Goal: Information Seeking & Learning: Learn about a topic

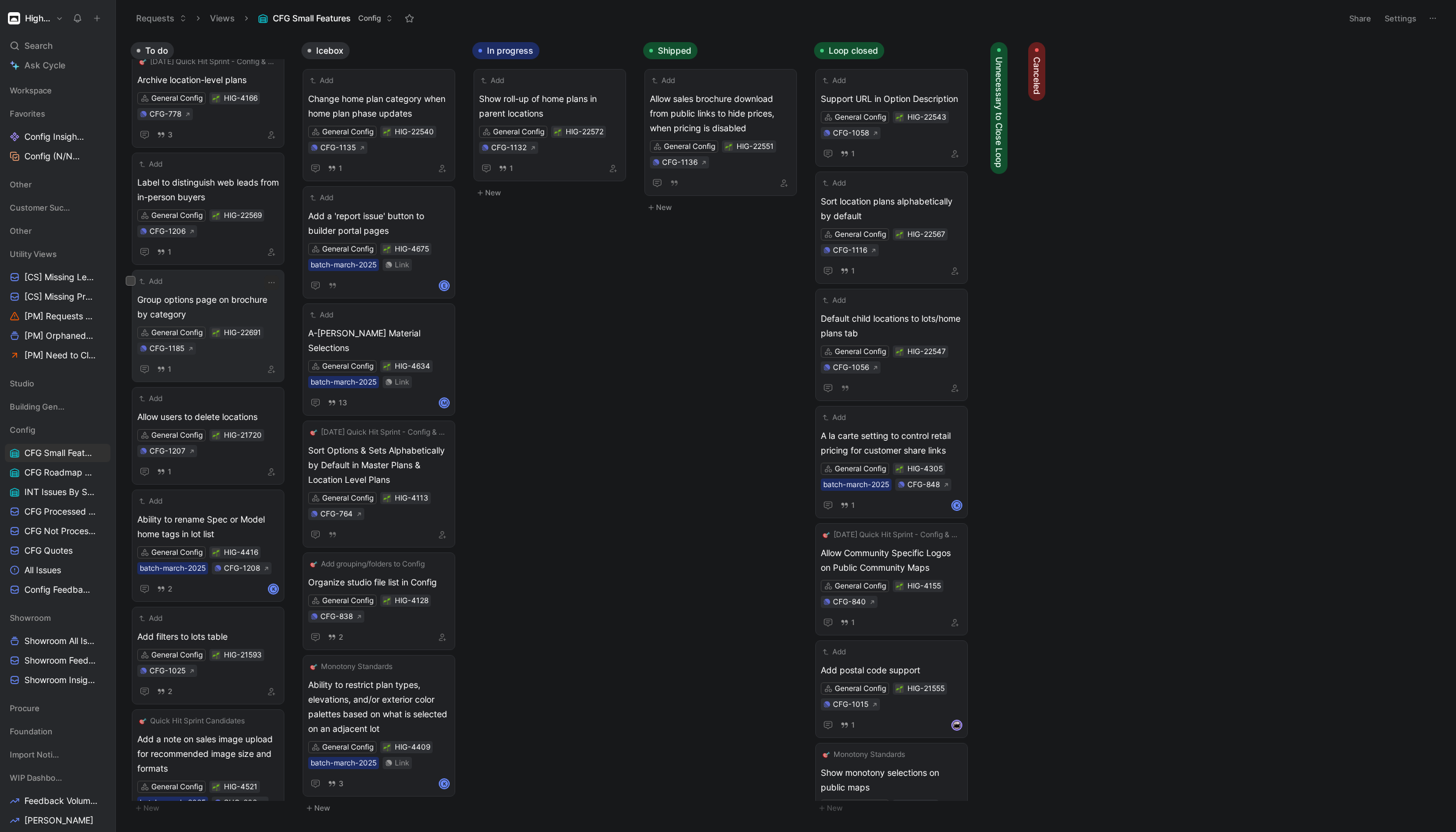
scroll to position [26, 0]
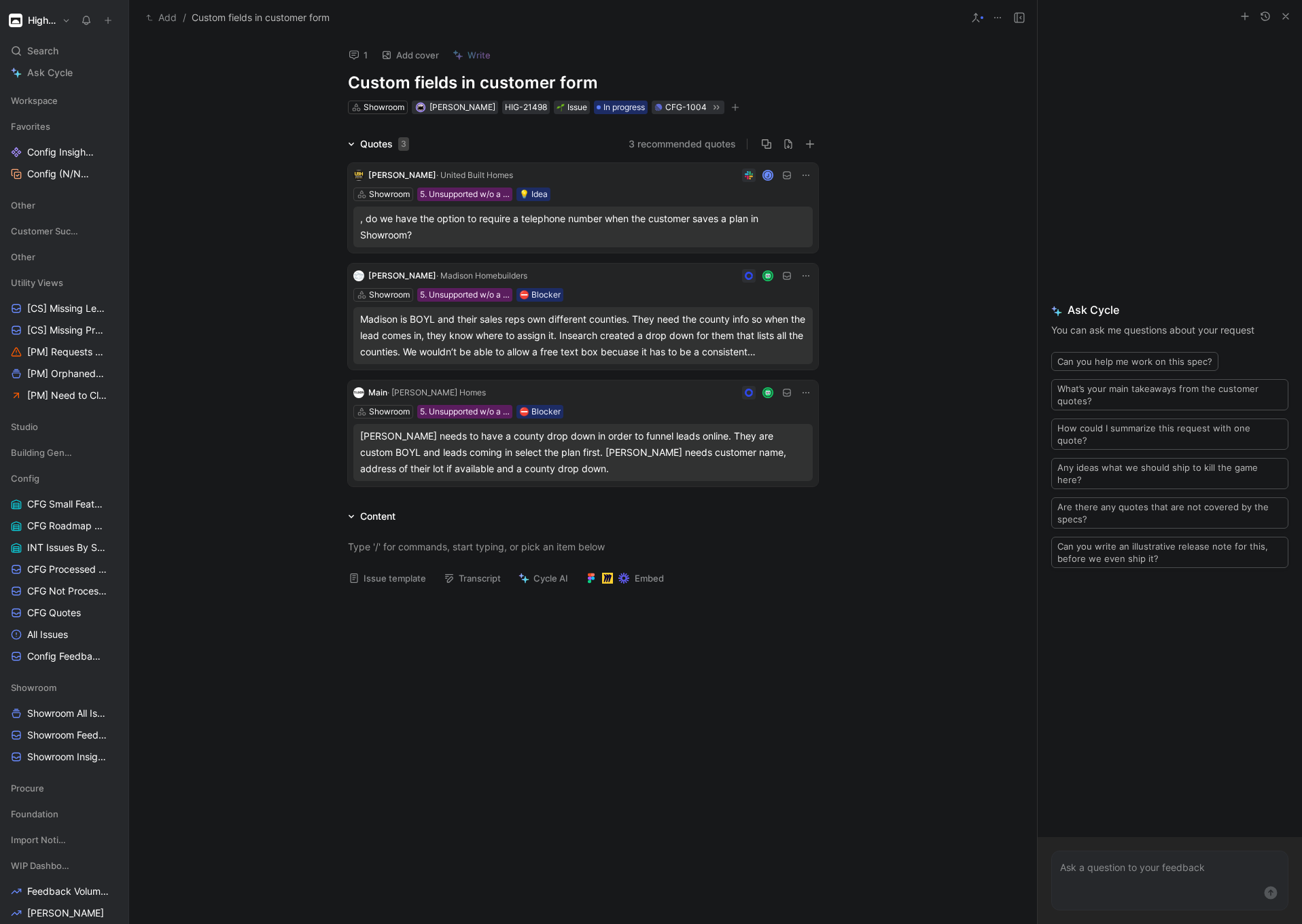
click at [589, 458] on div "[PERSON_NAME] needs to have a county drop down in order to funnel leads online.…" at bounding box center [583, 452] width 446 height 49
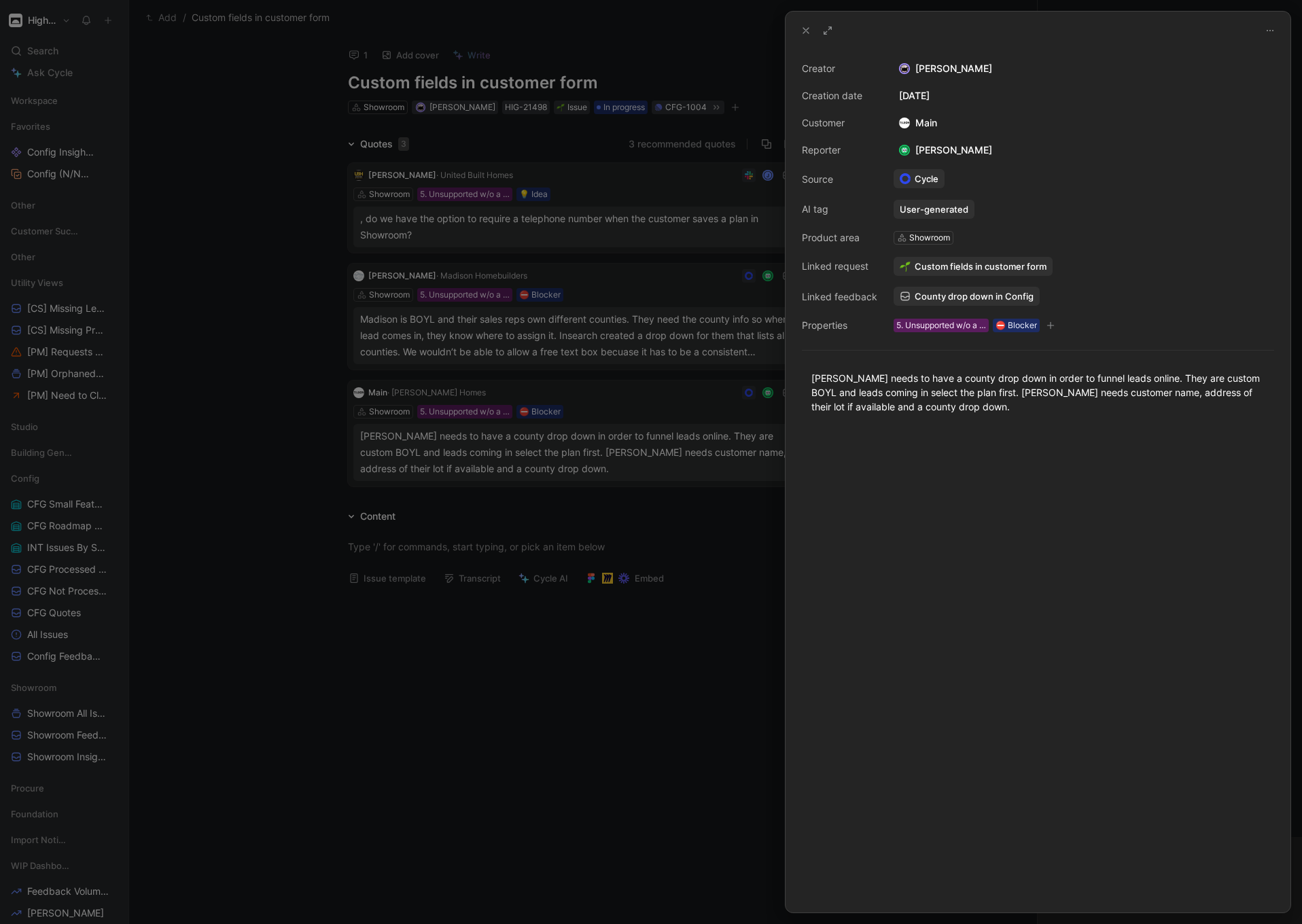
click at [953, 297] on span "County drop down in Config" at bounding box center [974, 296] width 119 height 12
click at [595, 228] on div at bounding box center [651, 462] width 1302 height 924
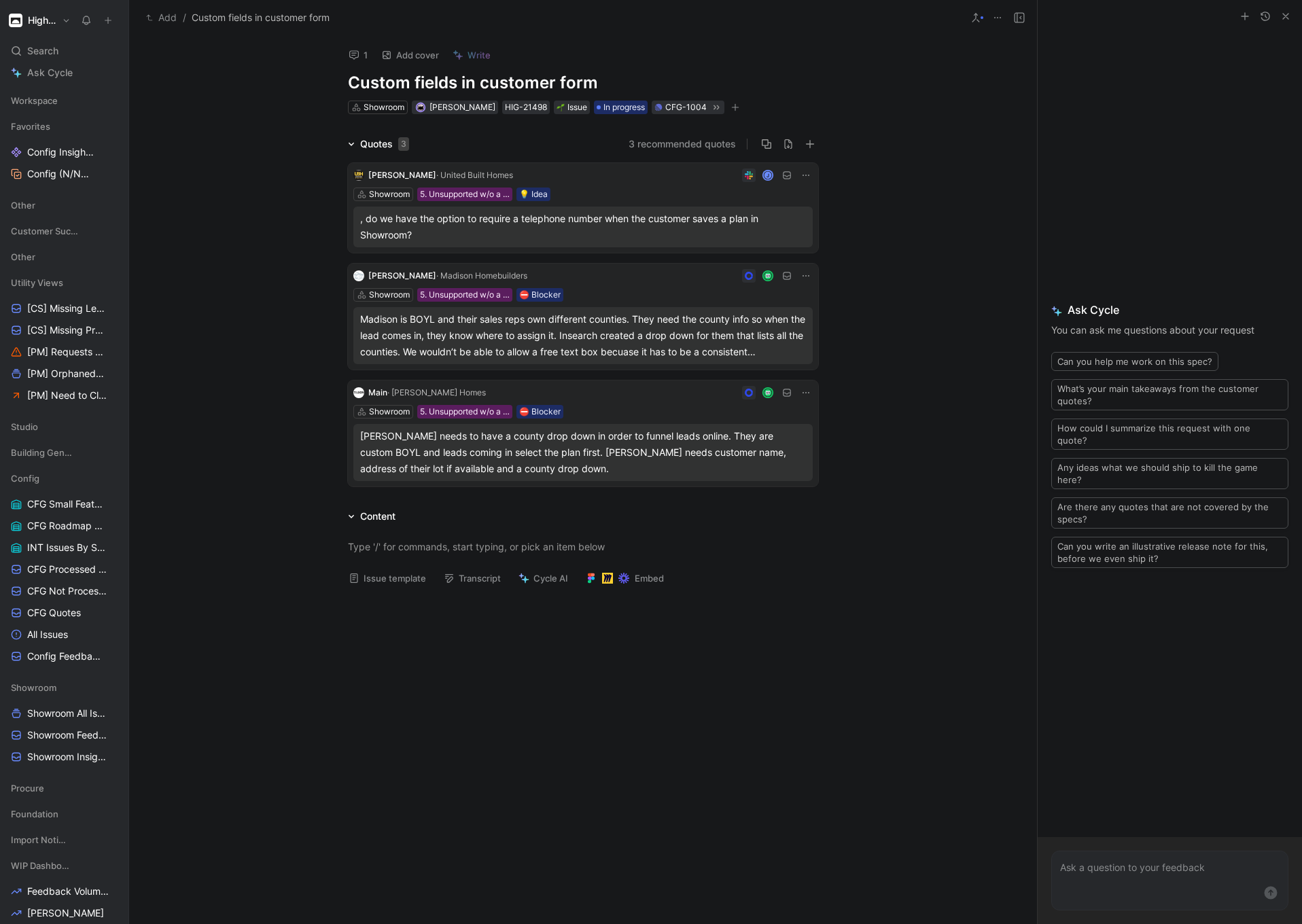
click at [598, 330] on div "Madison is BOYL and their sales reps own different counties. They need the coun…" at bounding box center [583, 335] width 446 height 49
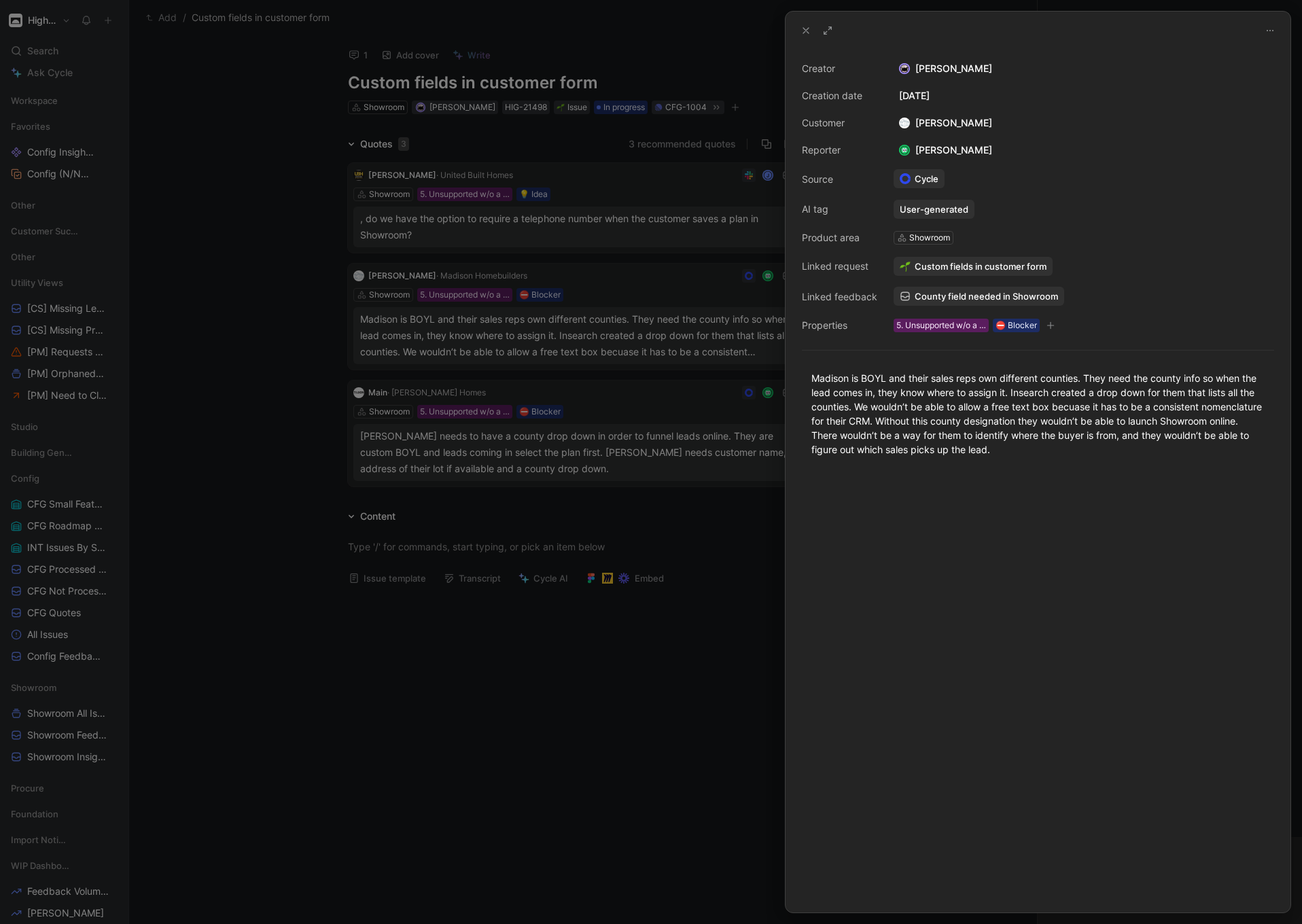
click at [947, 297] on span "County field needed in Showroom" at bounding box center [986, 296] width 143 height 12
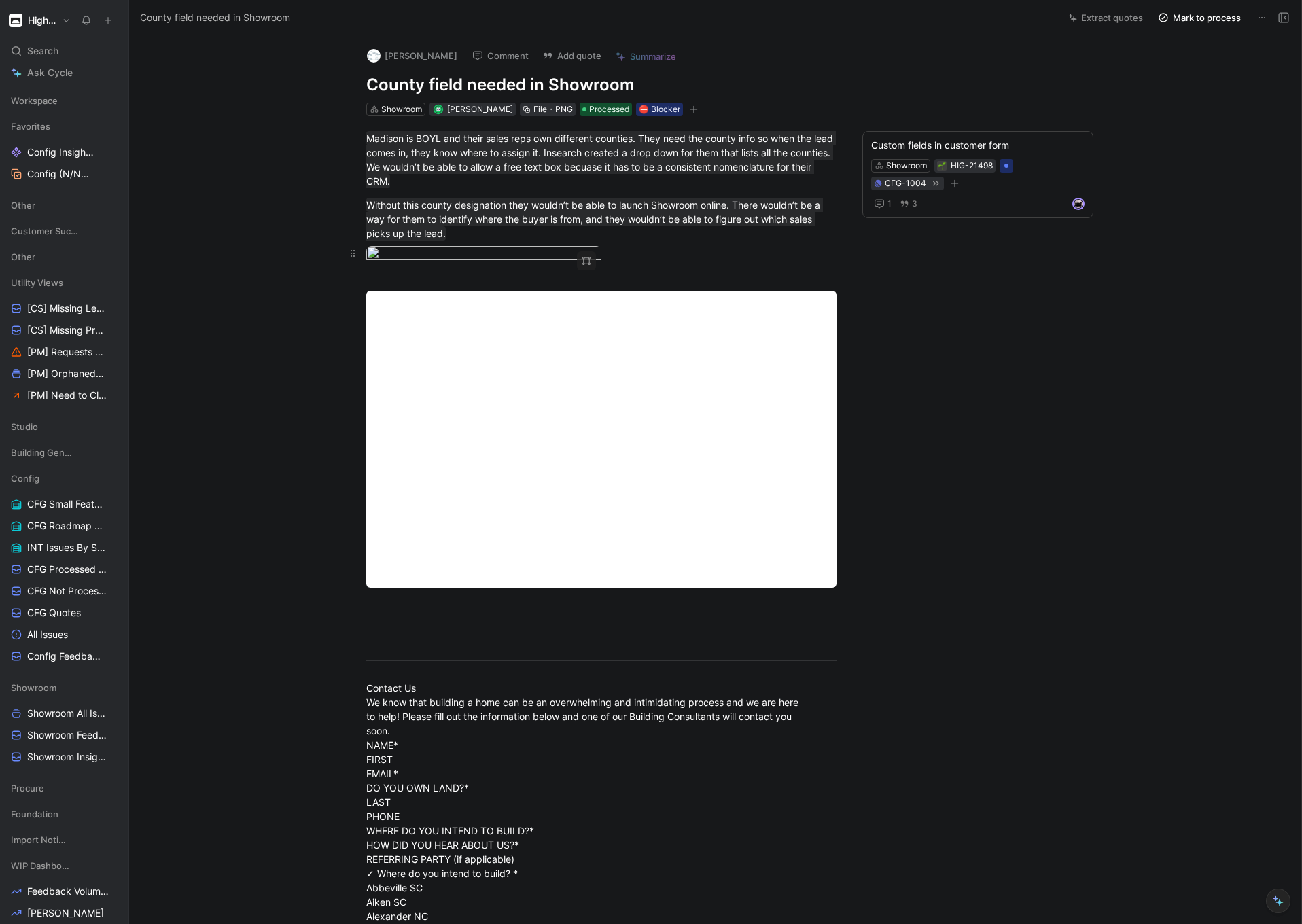
scroll to position [49, 0]
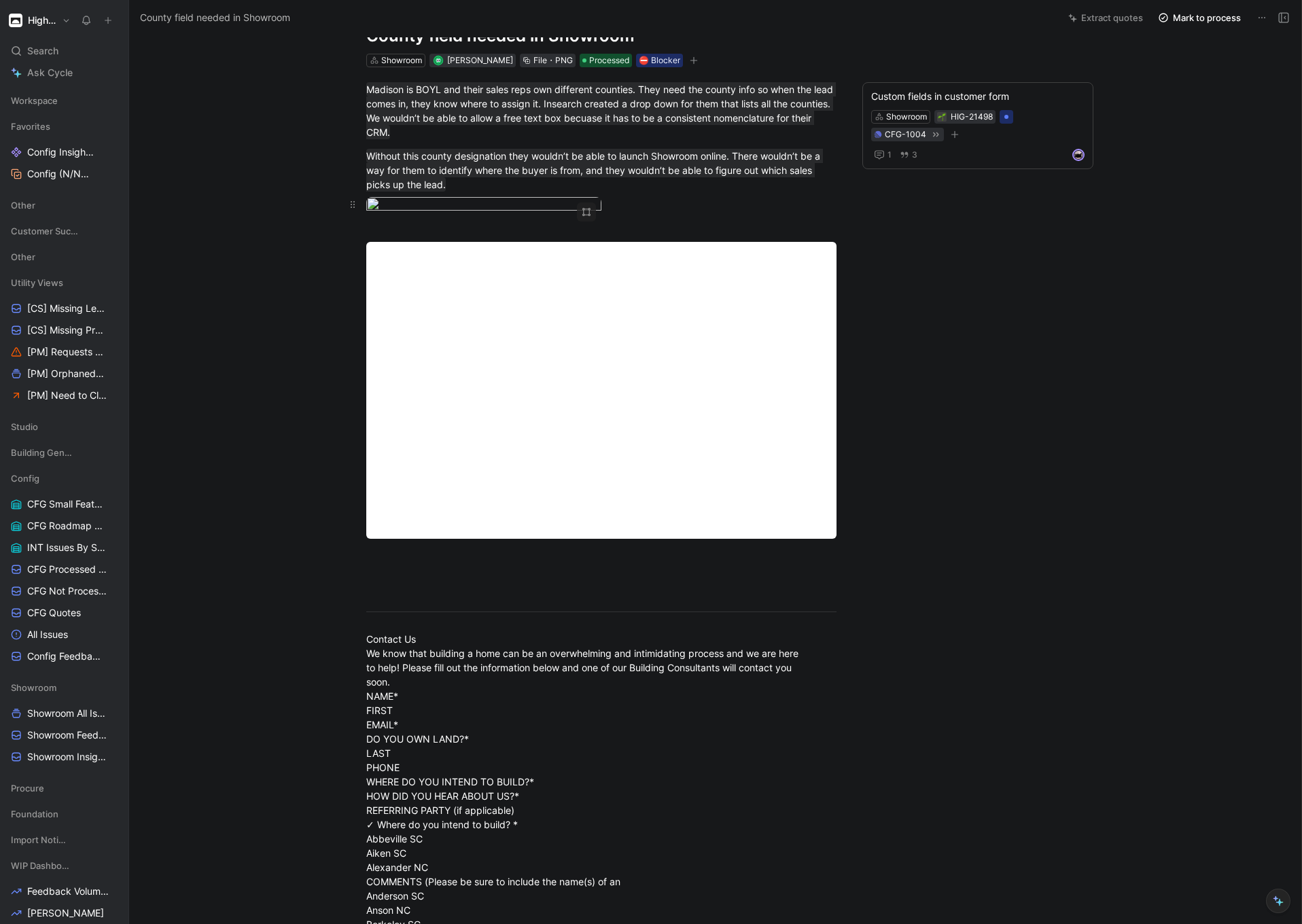
click at [477, 345] on body "Higharc Search ⌘ K Ask Cycle Workspace Favorites Config Insights to Link Config…" at bounding box center [651, 462] width 1302 height 924
click at [477, 345] on img at bounding box center [556, 418] width 863 height 612
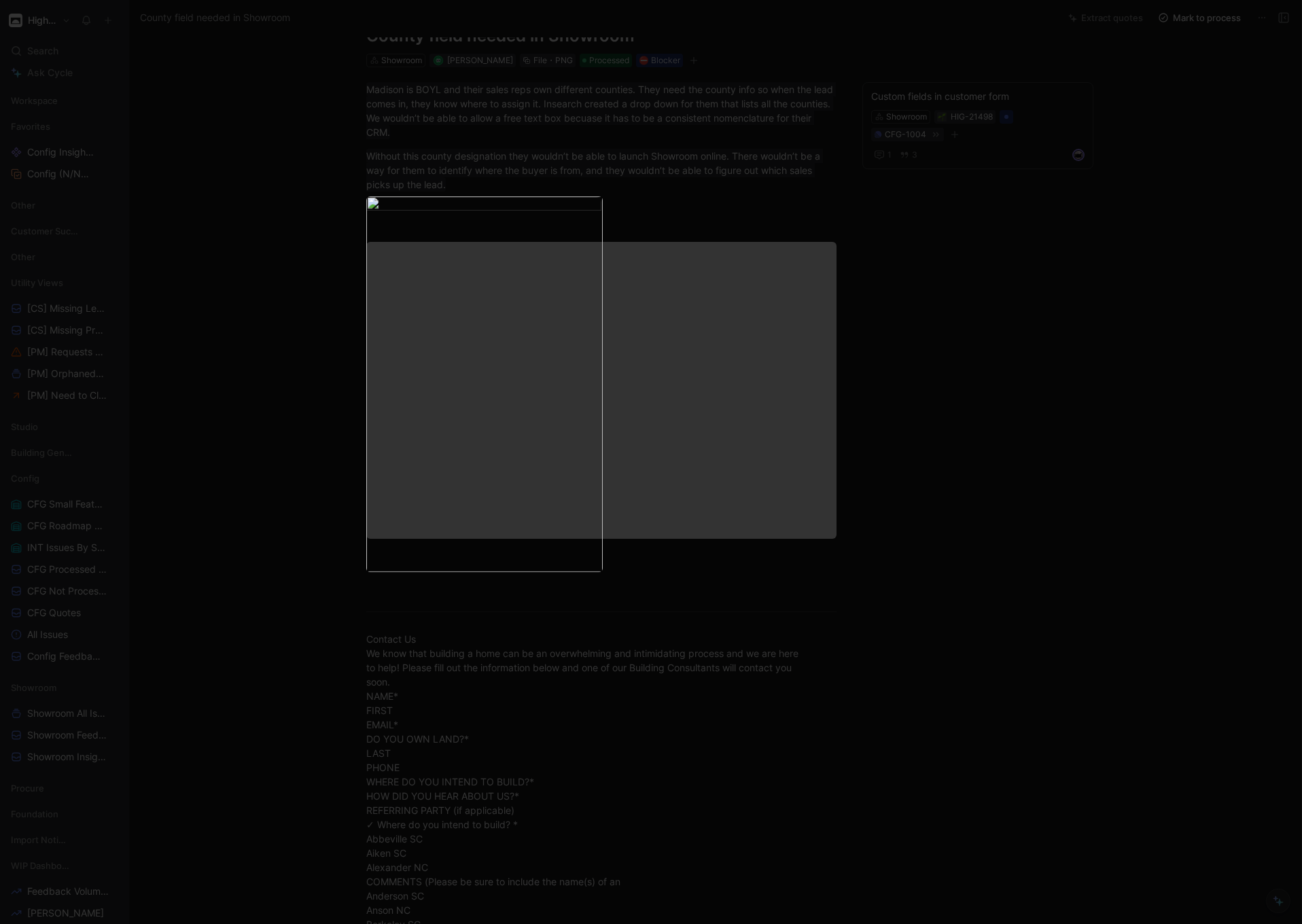
click at [502, 341] on img at bounding box center [483, 384] width 236 height 376
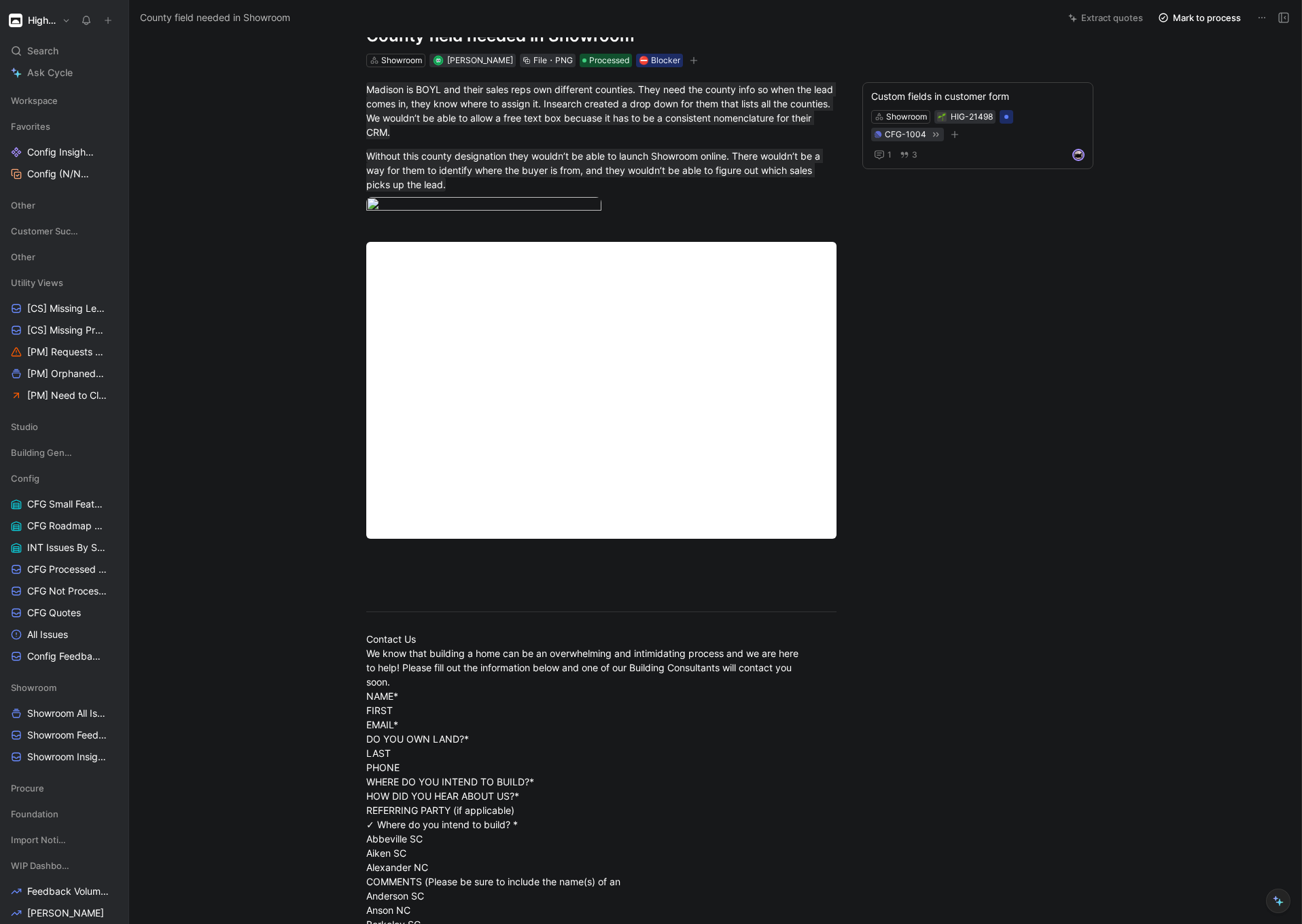
click at [565, 263] on img at bounding box center [651, 462] width 1302 height 924
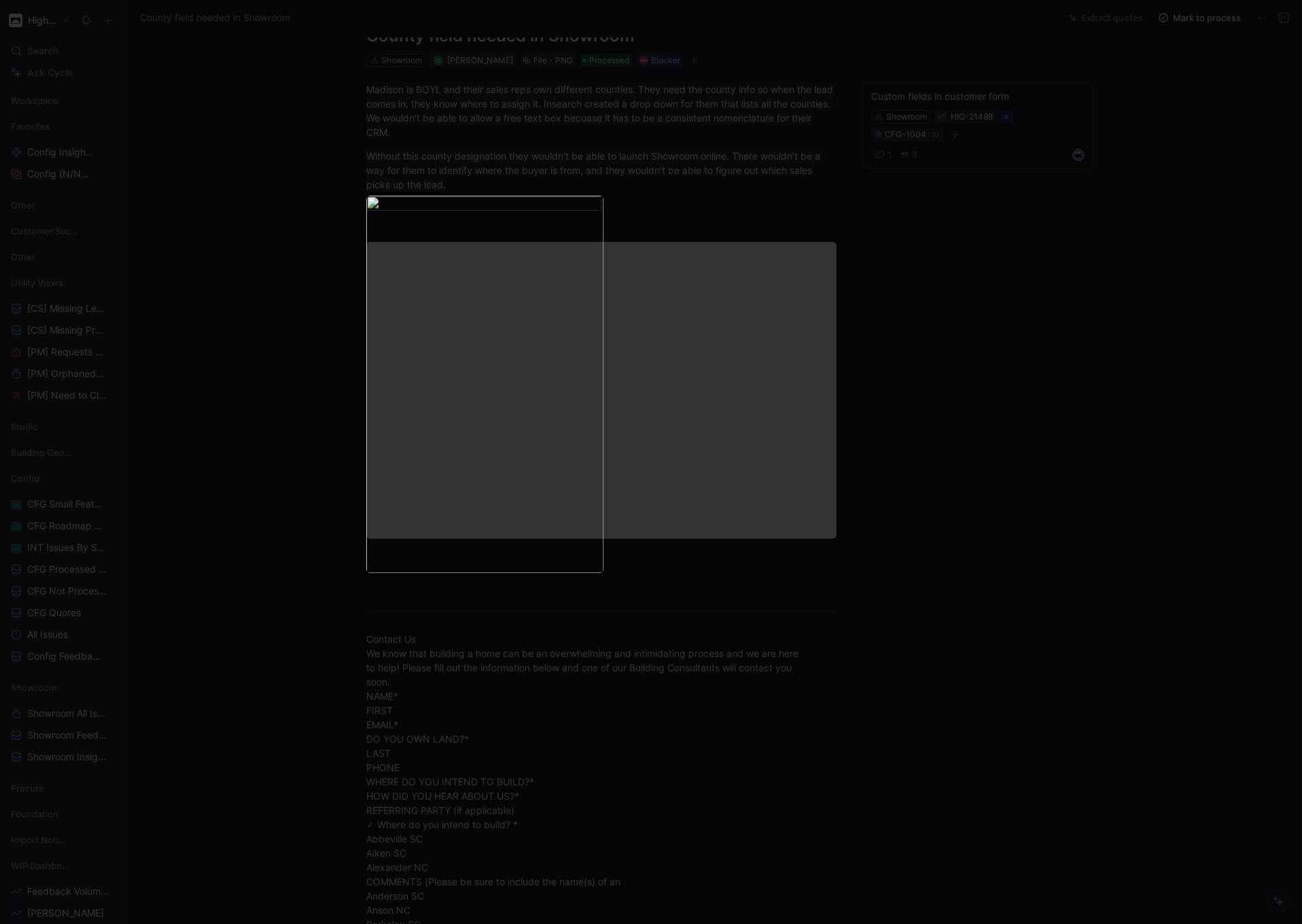
click at [565, 263] on img at bounding box center [484, 384] width 237 height 378
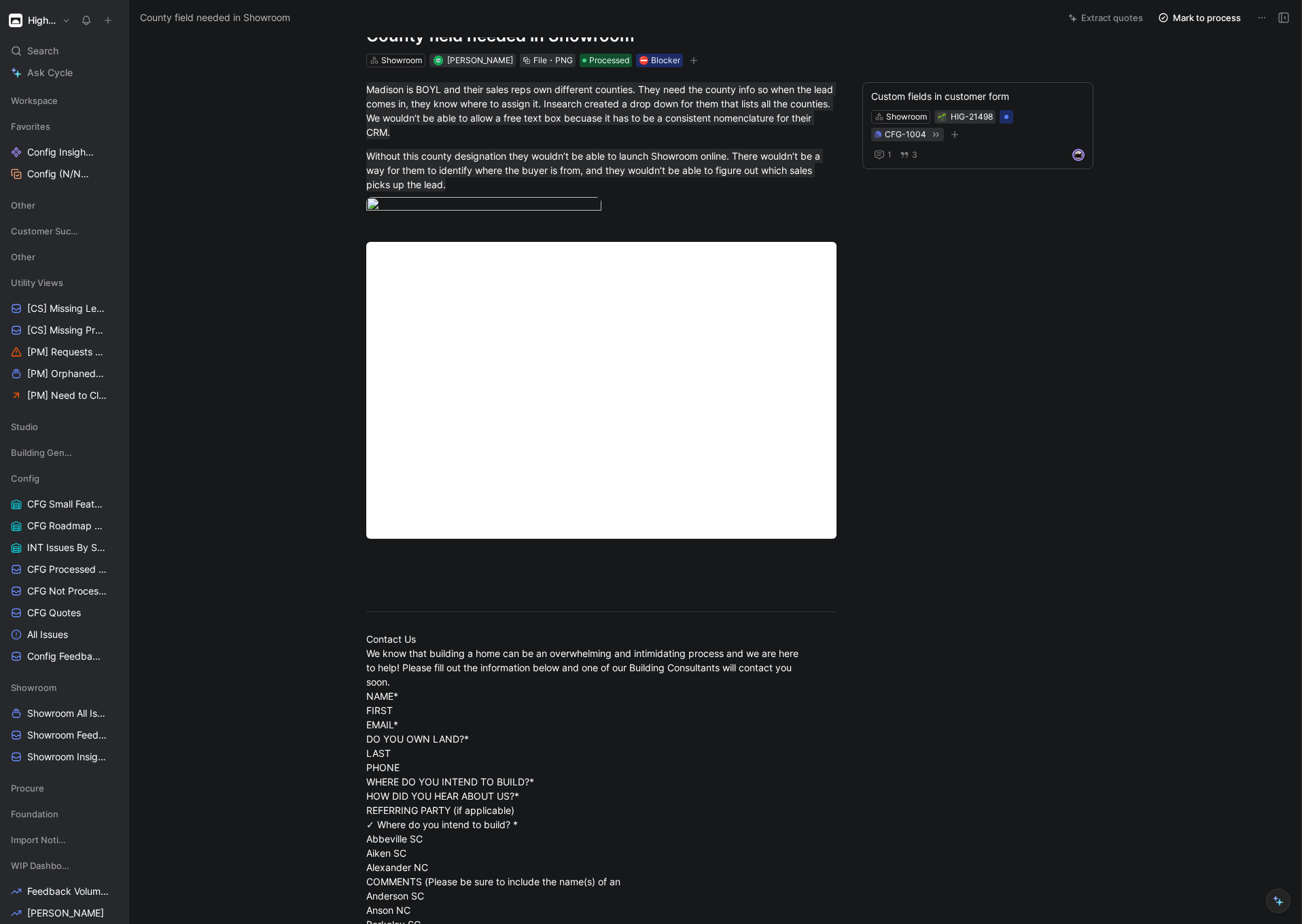
click at [1005, 923] on div at bounding box center [651, 924] width 1302 height 0
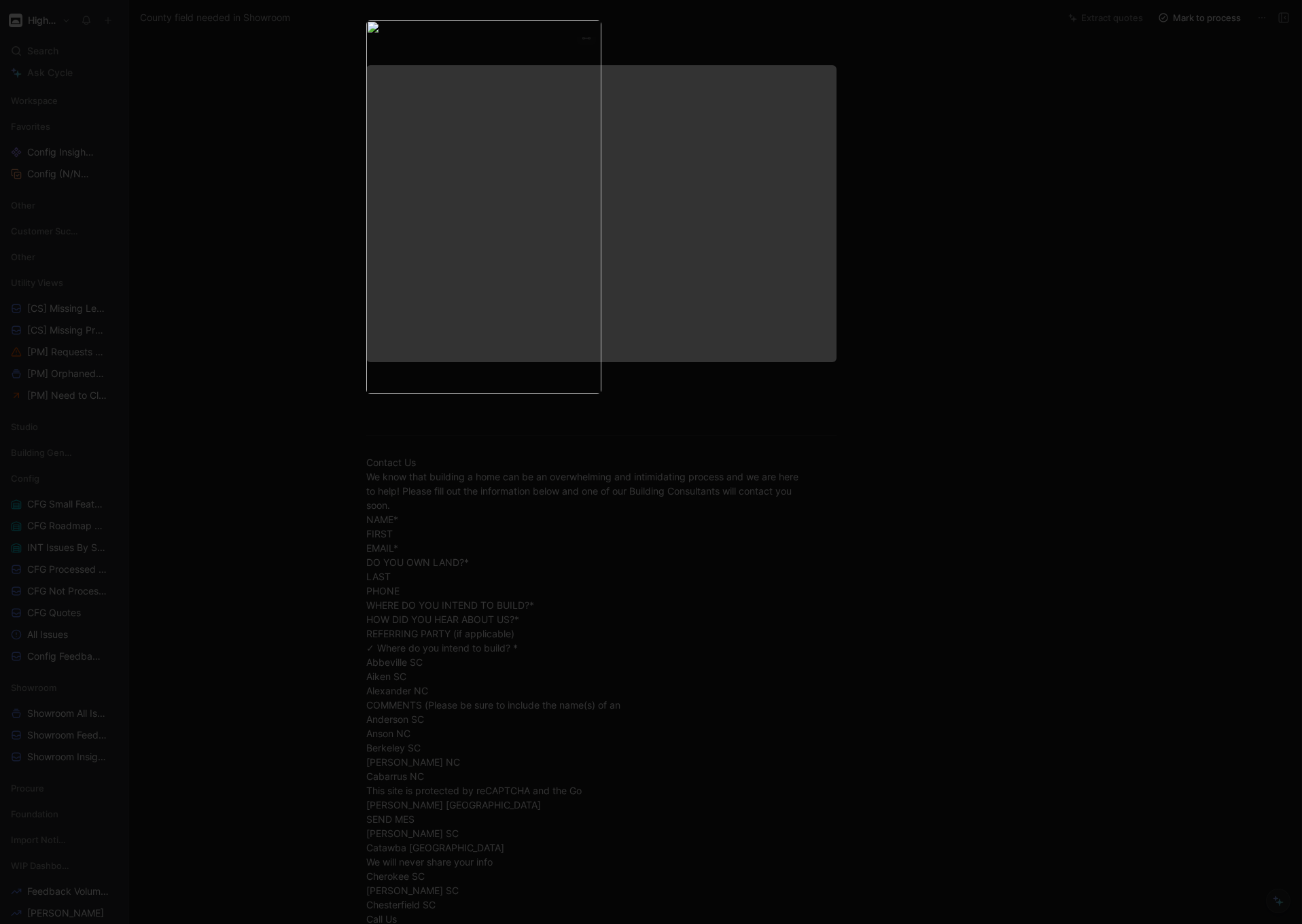
click at [521, 343] on body "Higharc Search ⌘ K Ask Cycle Workspace Favorites Config Insights to Link Config…" at bounding box center [651, 462] width 1302 height 924
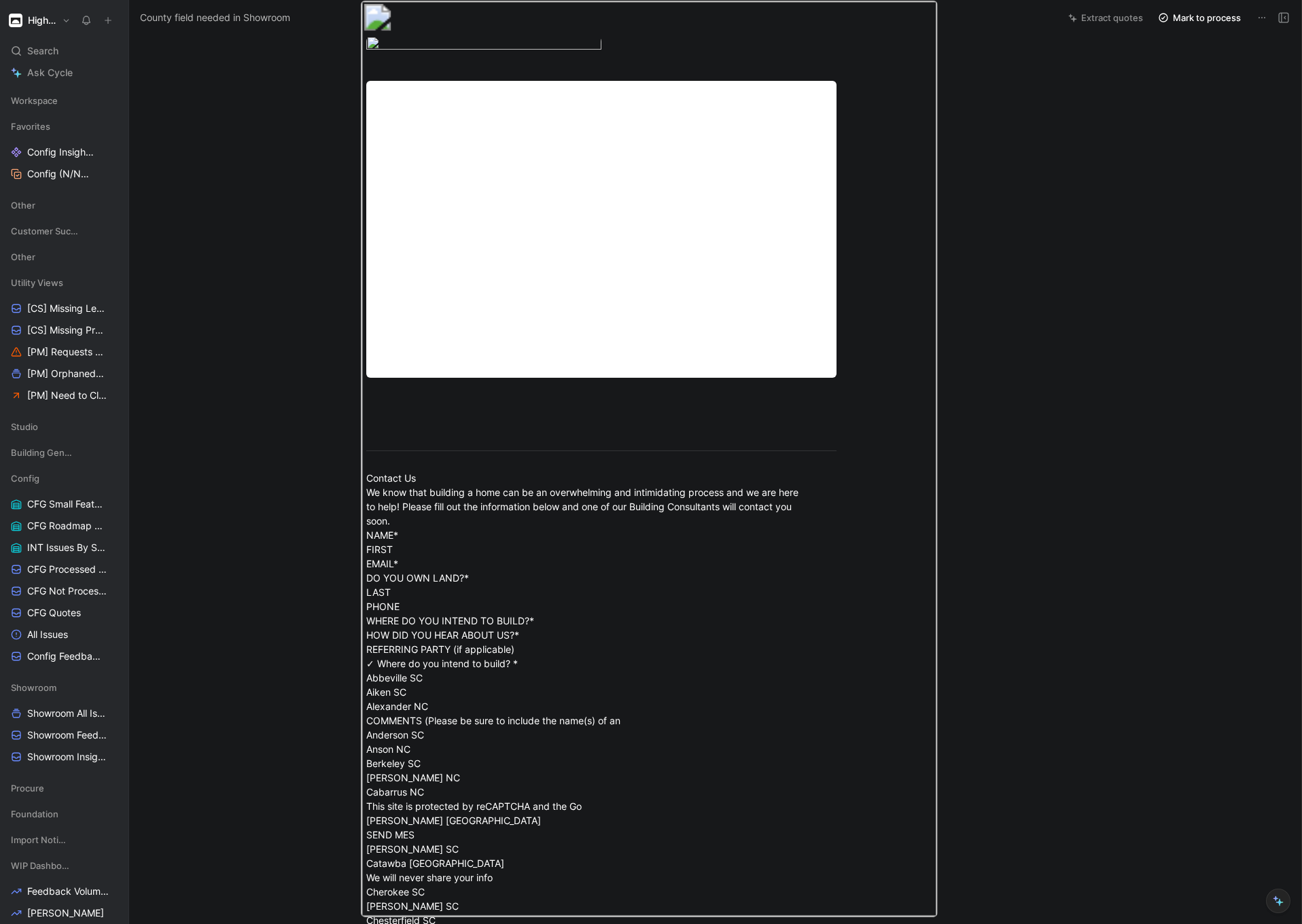
click at [1038, 923] on div at bounding box center [651, 924] width 1302 height 0
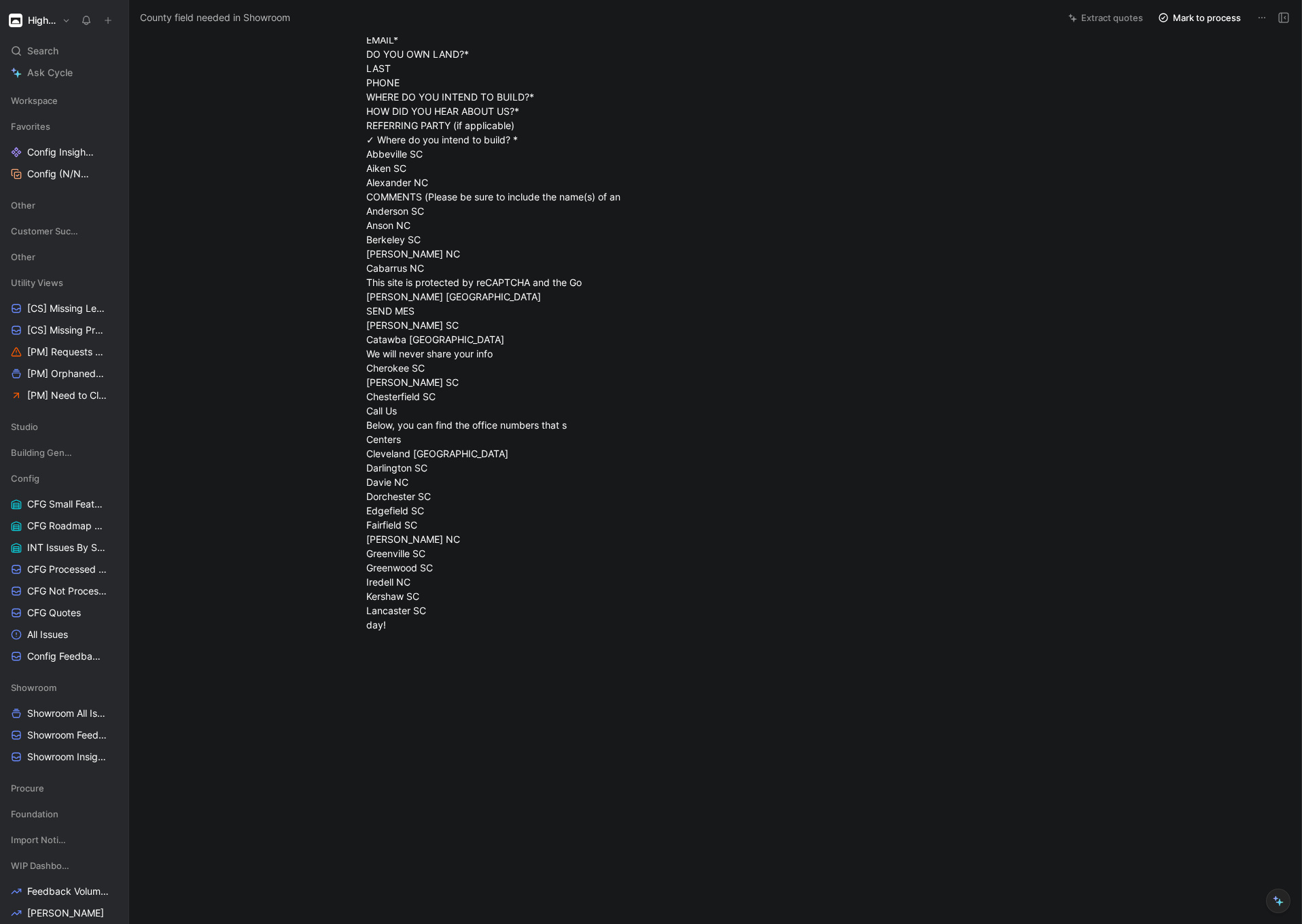
scroll to position [686, 0]
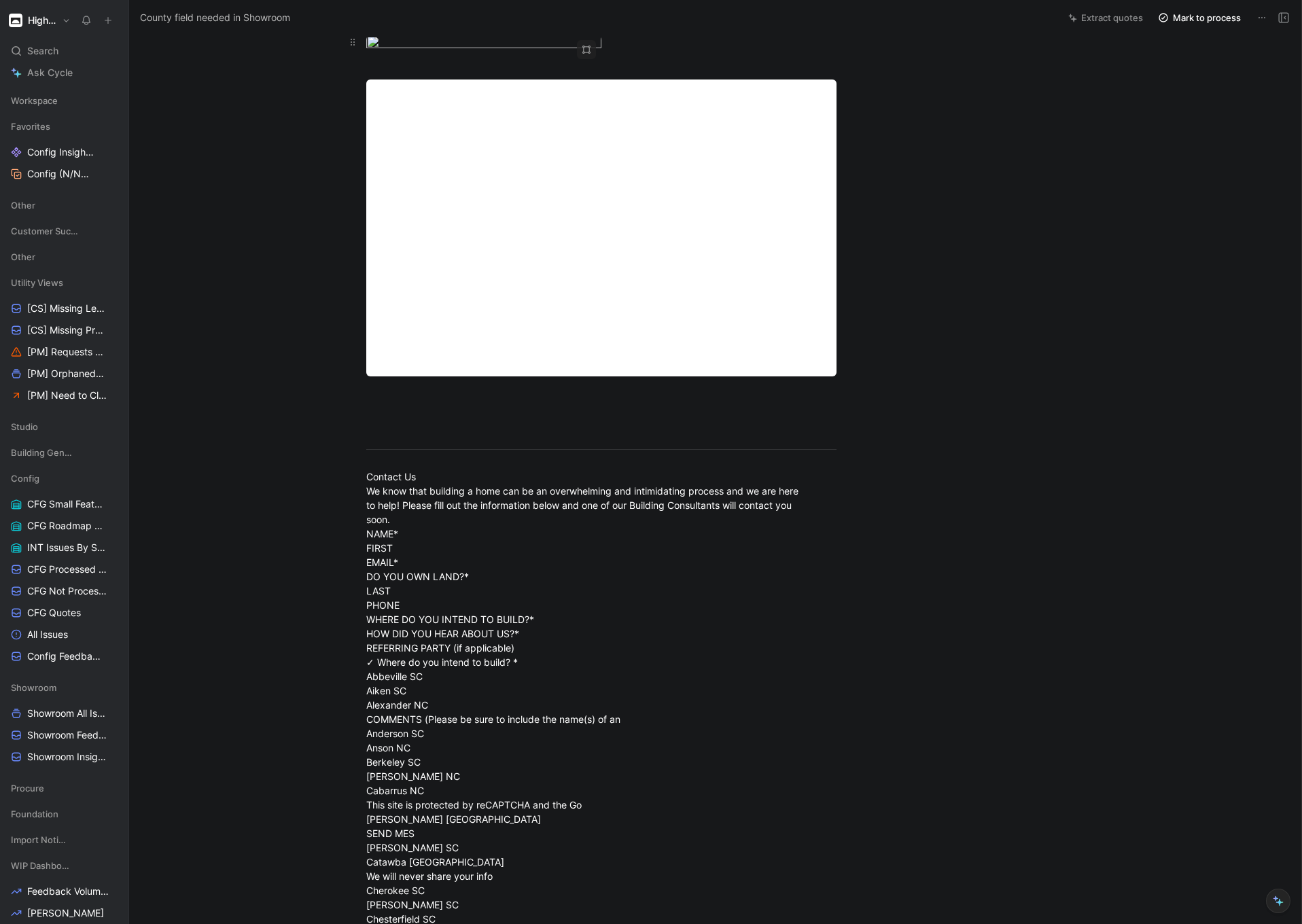
click at [459, 310] on body "Higharc Search ⌘ K Ask Cycle Workspace Favorites Config Insights to Link Config…" at bounding box center [651, 462] width 1302 height 924
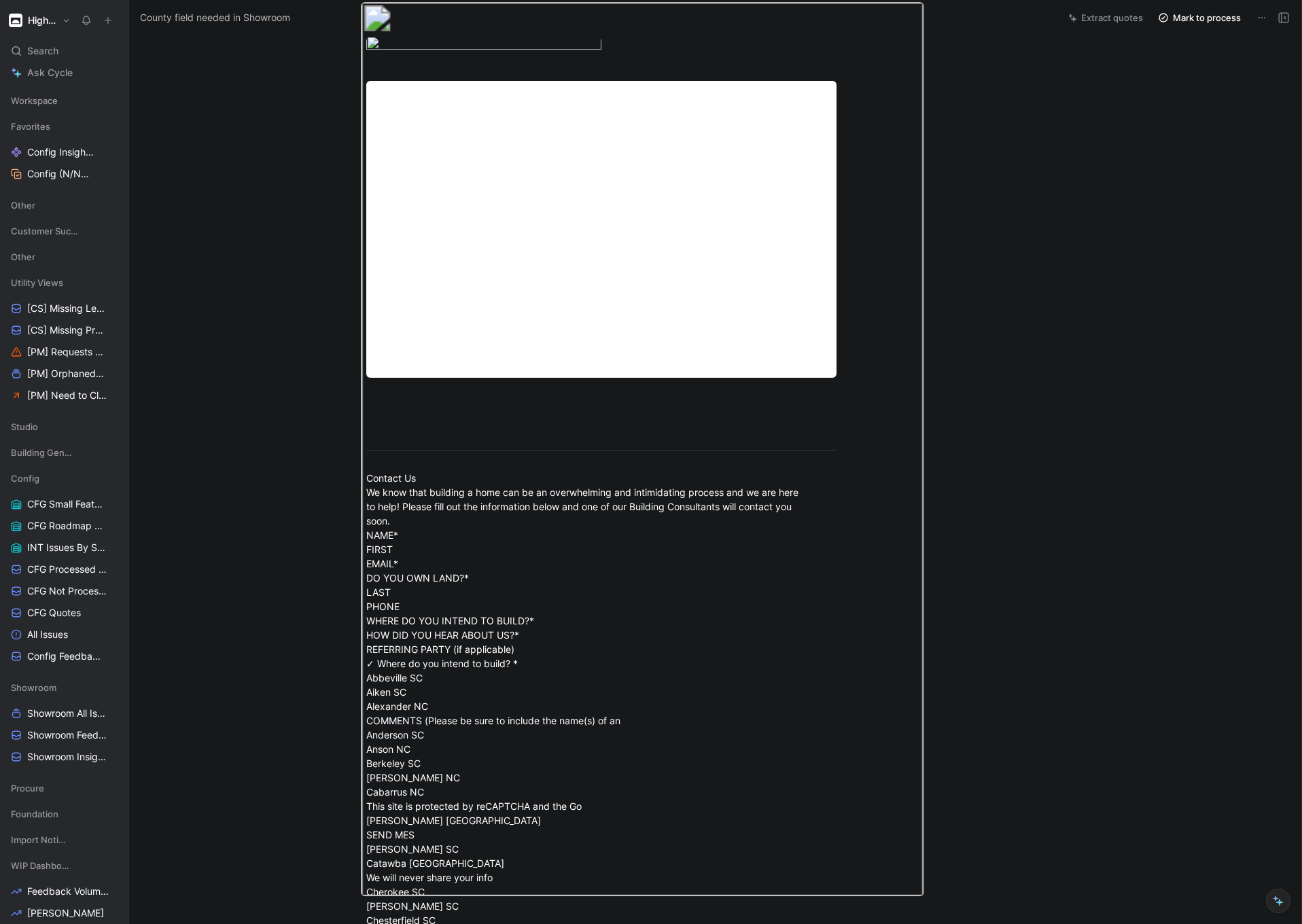
click at [316, 923] on div at bounding box center [651, 924] width 1302 height 0
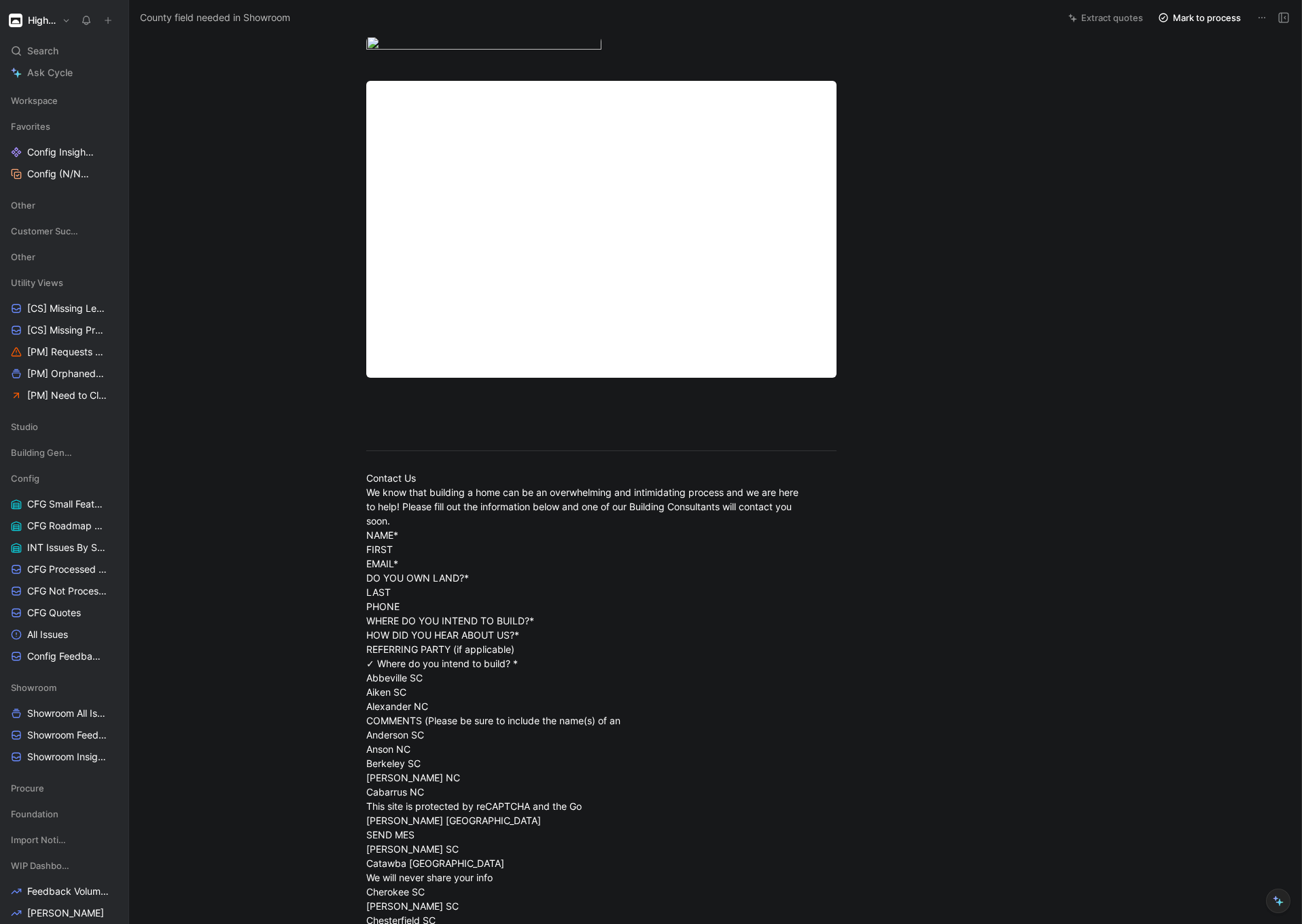
scroll to position [0, 0]
